Goal: Information Seeking & Learning: Learn about a topic

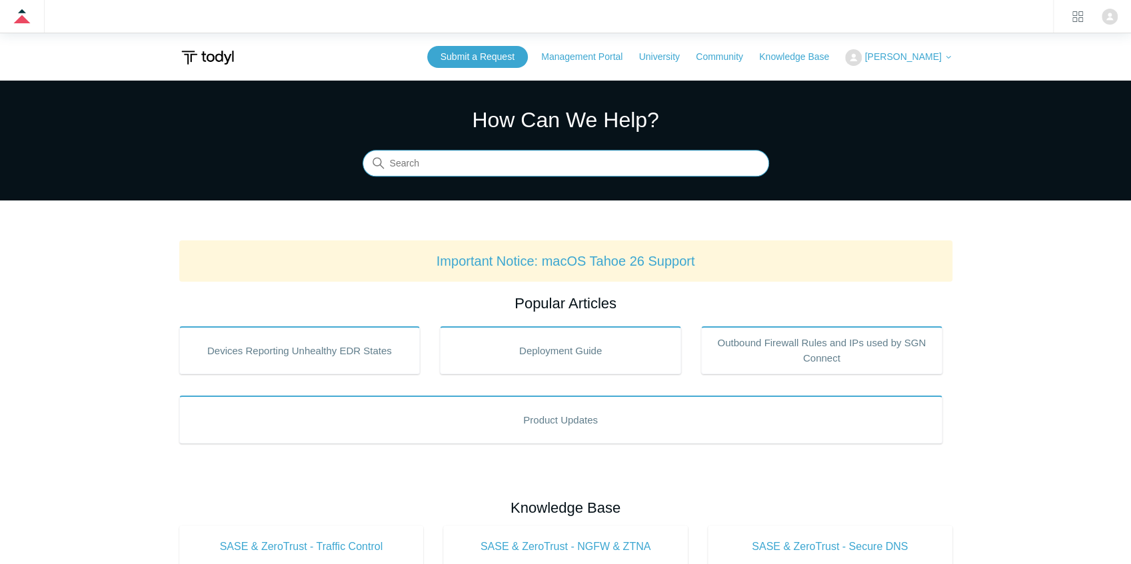
click at [528, 166] on input "Search" at bounding box center [565, 164] width 406 height 27
type input "products and services"
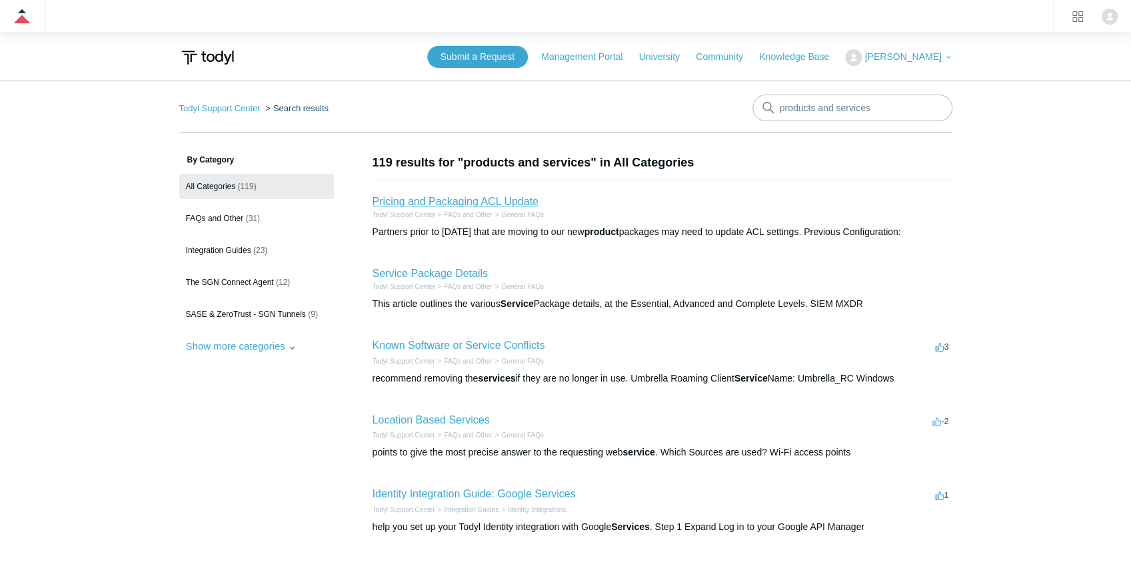
click at [456, 196] on link "Pricing and Packaging ACL Update" at bounding box center [455, 201] width 166 height 11
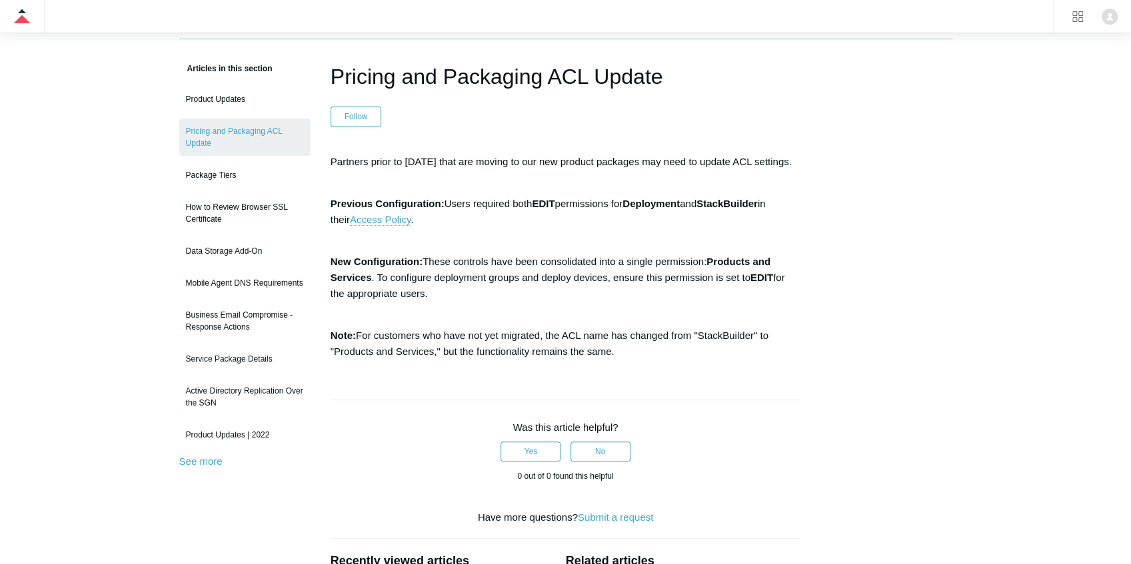
scroll to position [266, 0]
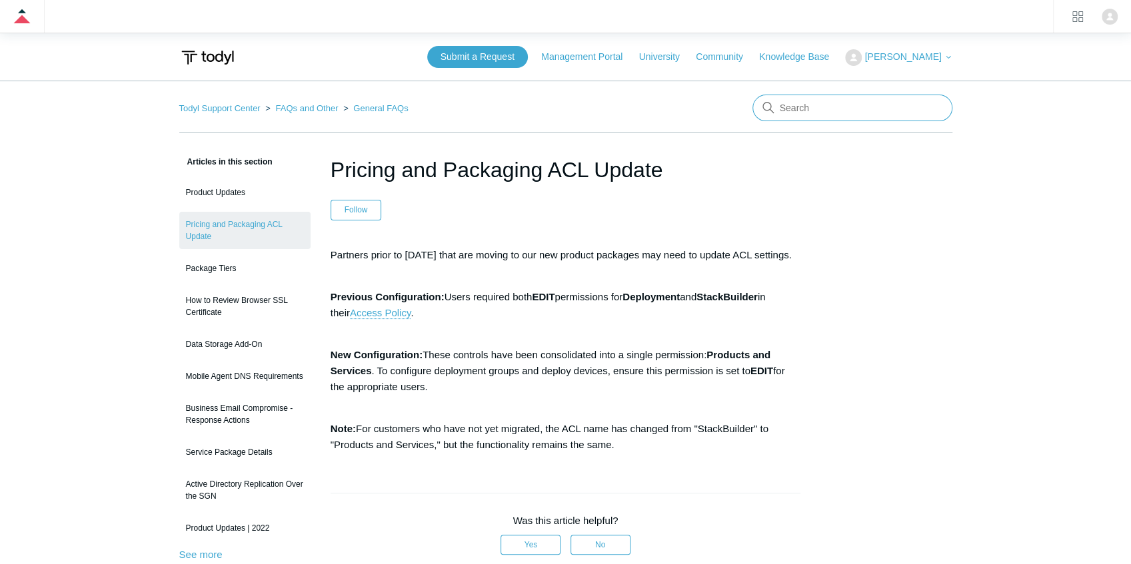
click at [815, 115] on input "Search" at bounding box center [852, 108] width 200 height 27
type input "conditional access"
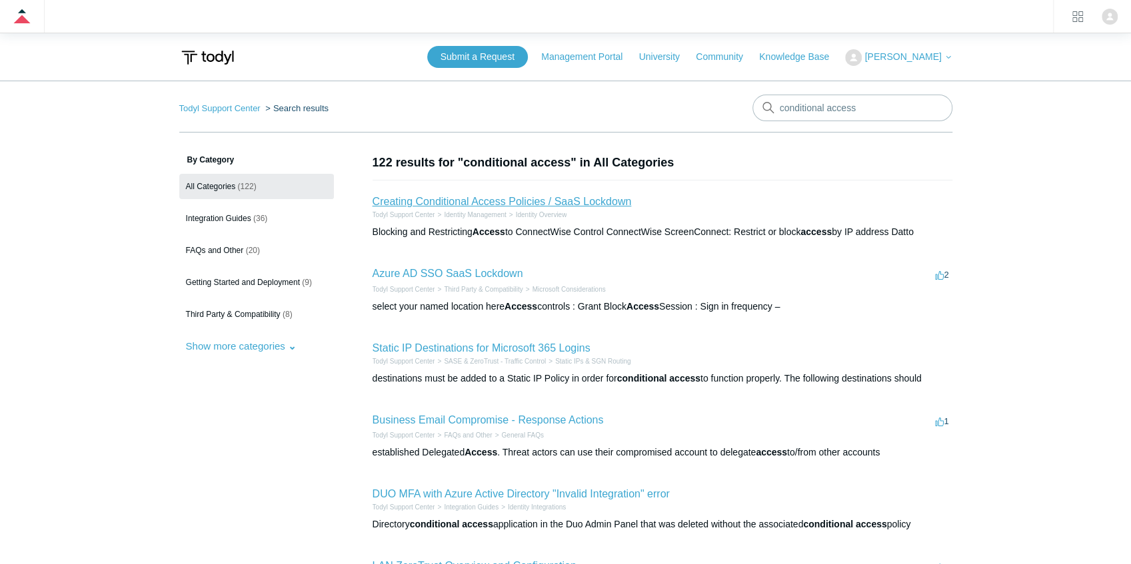
click at [454, 197] on link "Creating Conditional Access Policies / SaaS Lockdown" at bounding box center [501, 201] width 259 height 11
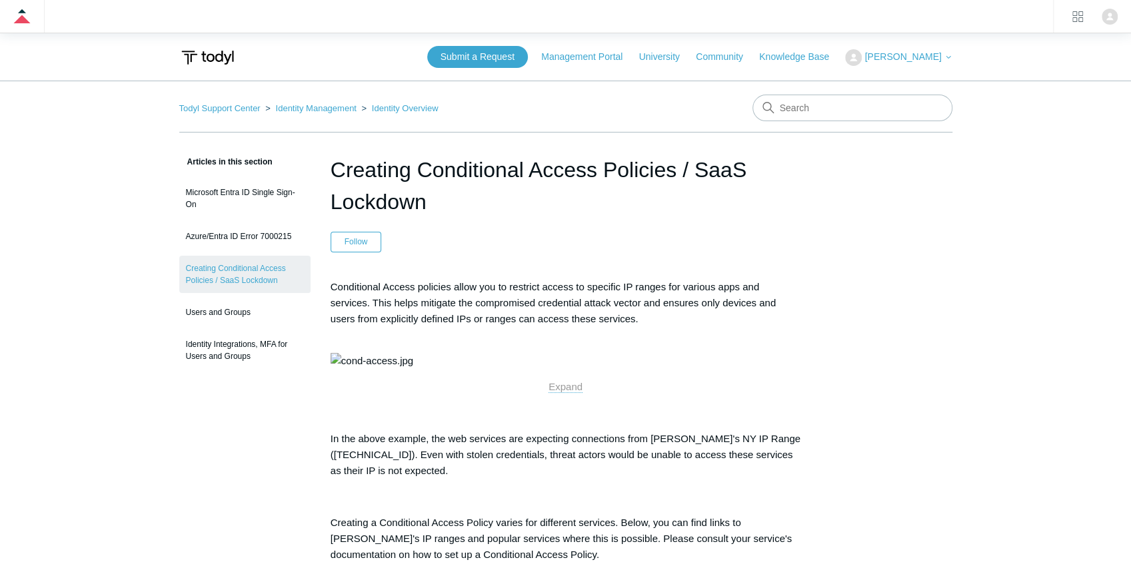
click at [523, 320] on p "Conditional Access policies allow you to restrict access to specific IP ranges …" at bounding box center [565, 311] width 470 height 64
click at [413, 354] on img at bounding box center [371, 361] width 83 height 16
click at [843, 104] on input "Search" at bounding box center [852, 108] width 200 height 27
type input "paths processes"
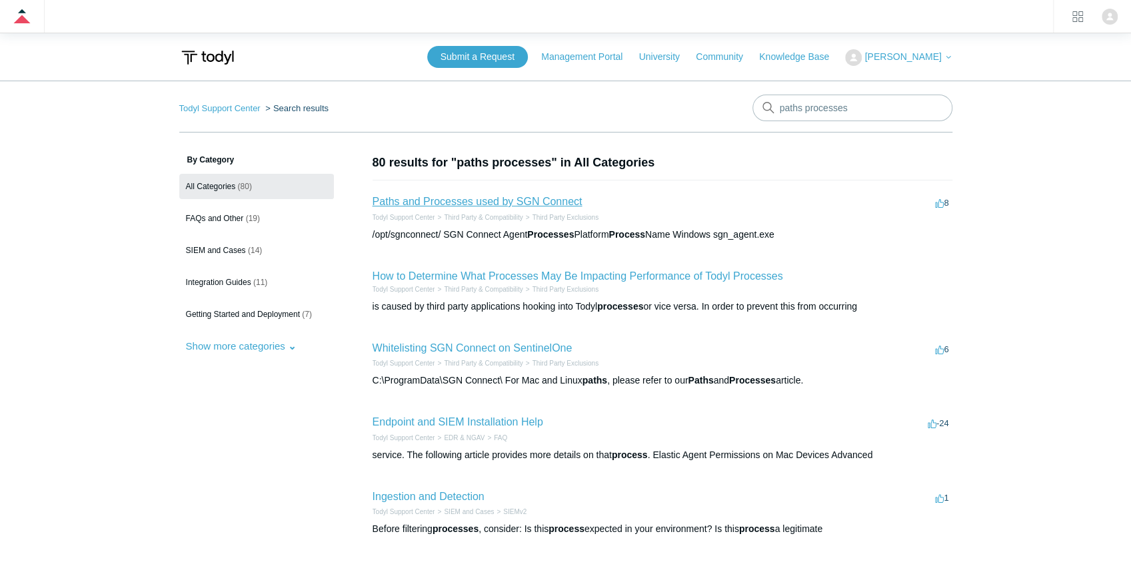
click at [442, 202] on link "Paths and Processes used by SGN Connect" at bounding box center [477, 201] width 210 height 11
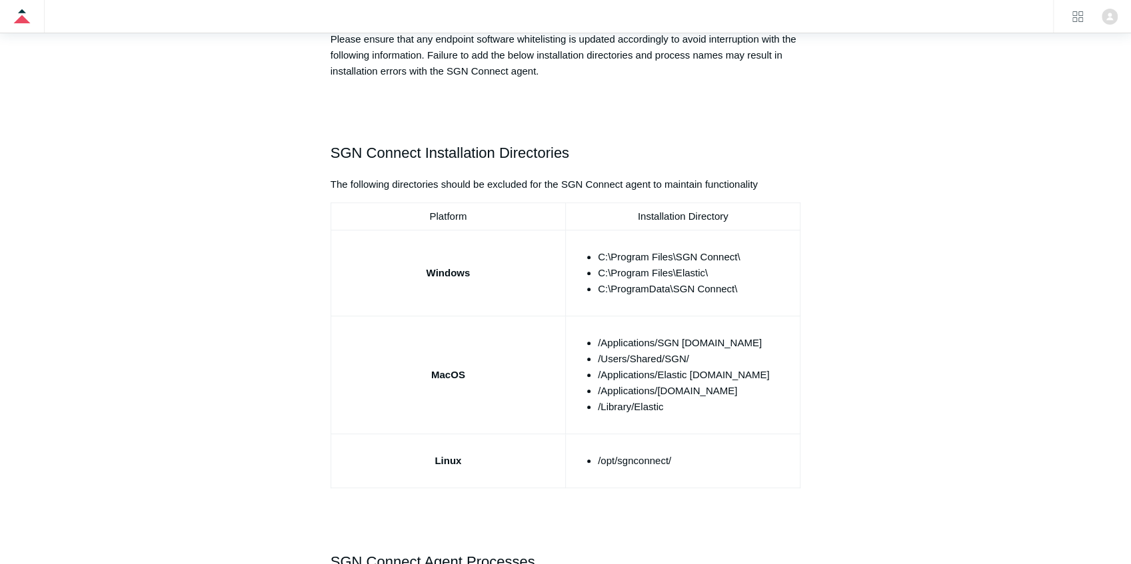
scroll to position [310, 0]
